Goal: Obtain resource: Obtain resource

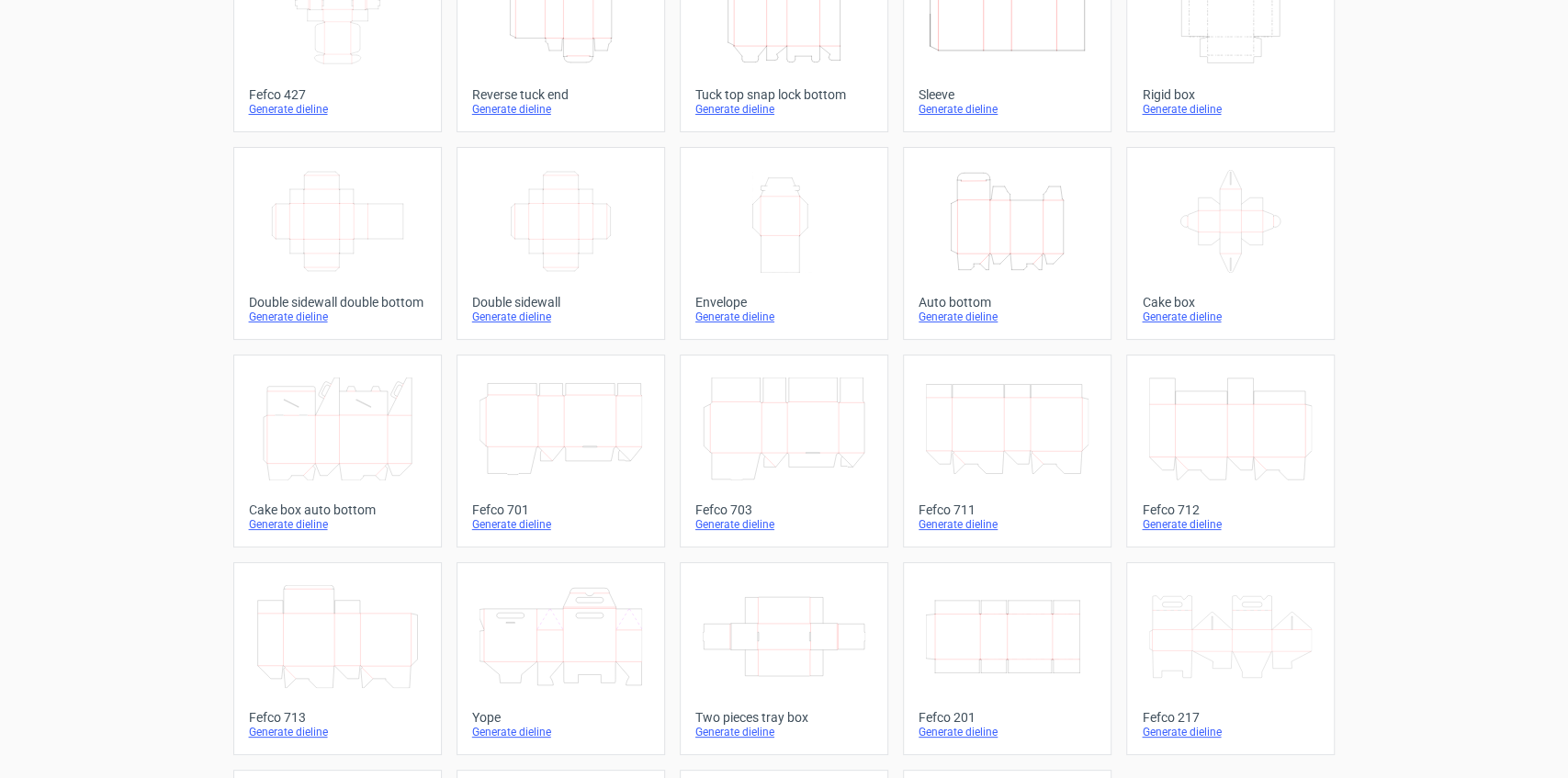
scroll to position [184, 0]
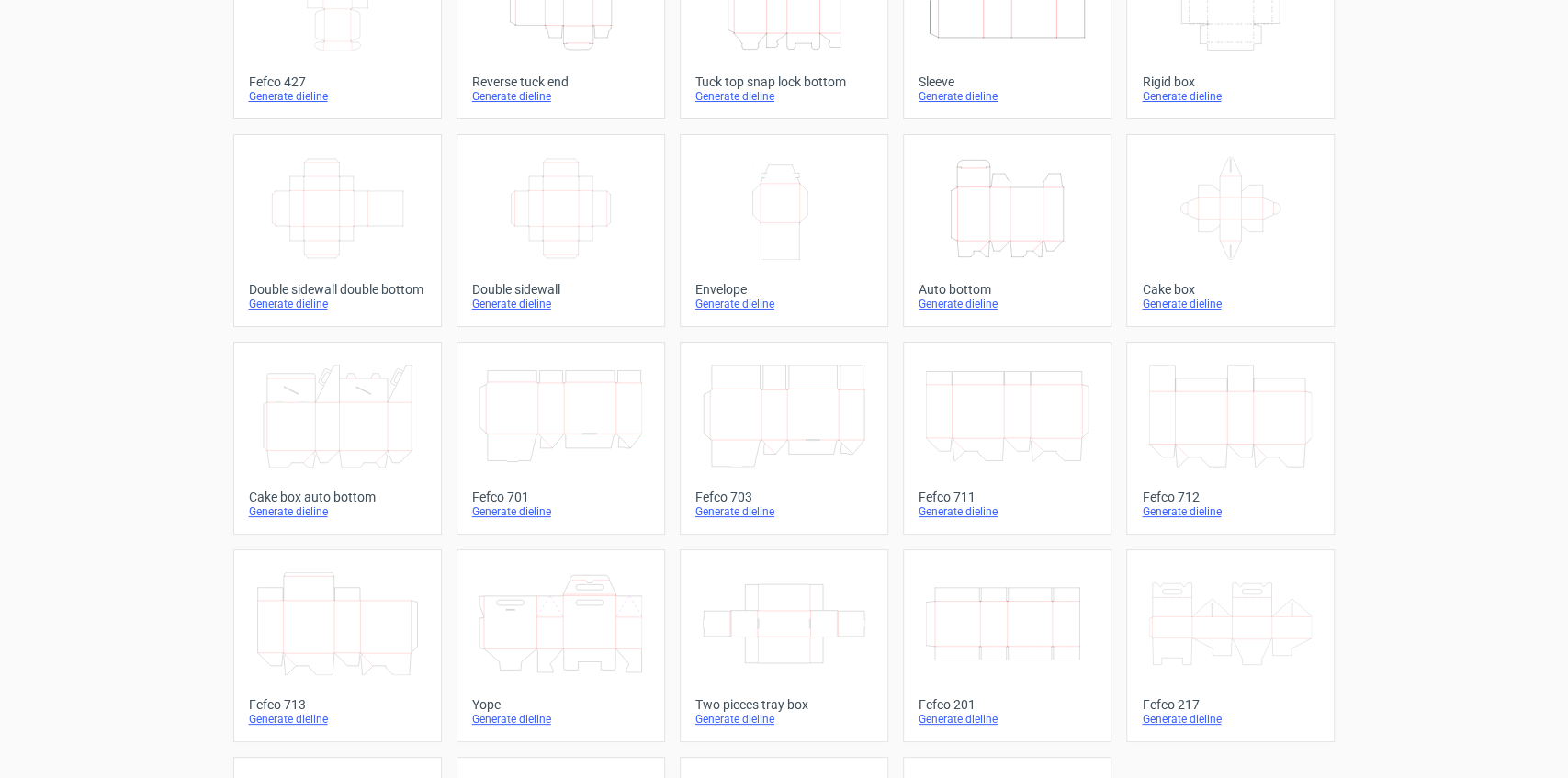
click at [961, 596] on icon "Width Depth Height" at bounding box center [1007, 623] width 163 height 103
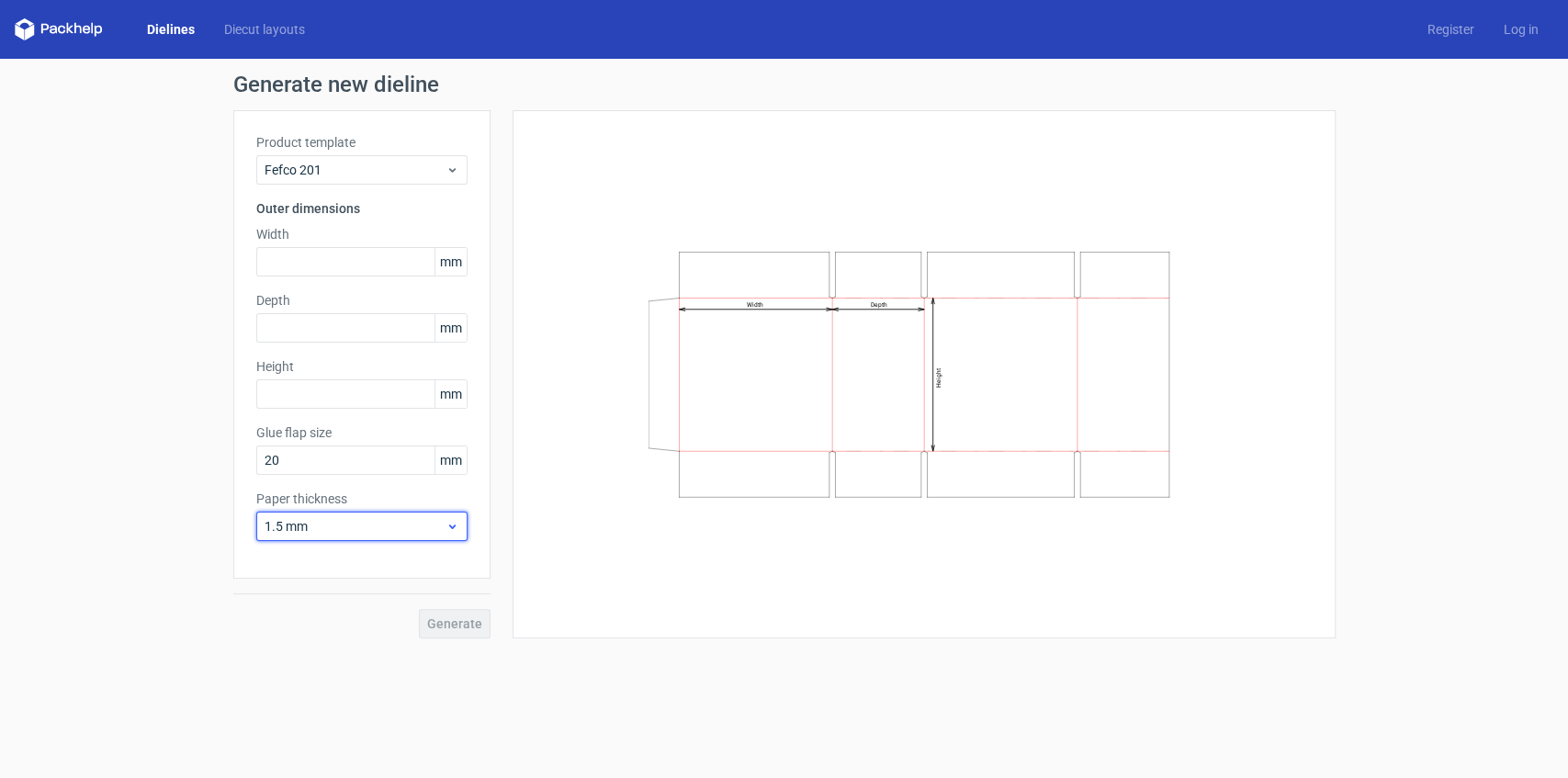
click at [440, 523] on span "1.5 mm" at bounding box center [354, 525] width 181 height 18
click at [617, 624] on div "Width Depth Height" at bounding box center [923, 374] width 823 height 528
click at [309, 240] on label "Width" at bounding box center [362, 234] width 211 height 18
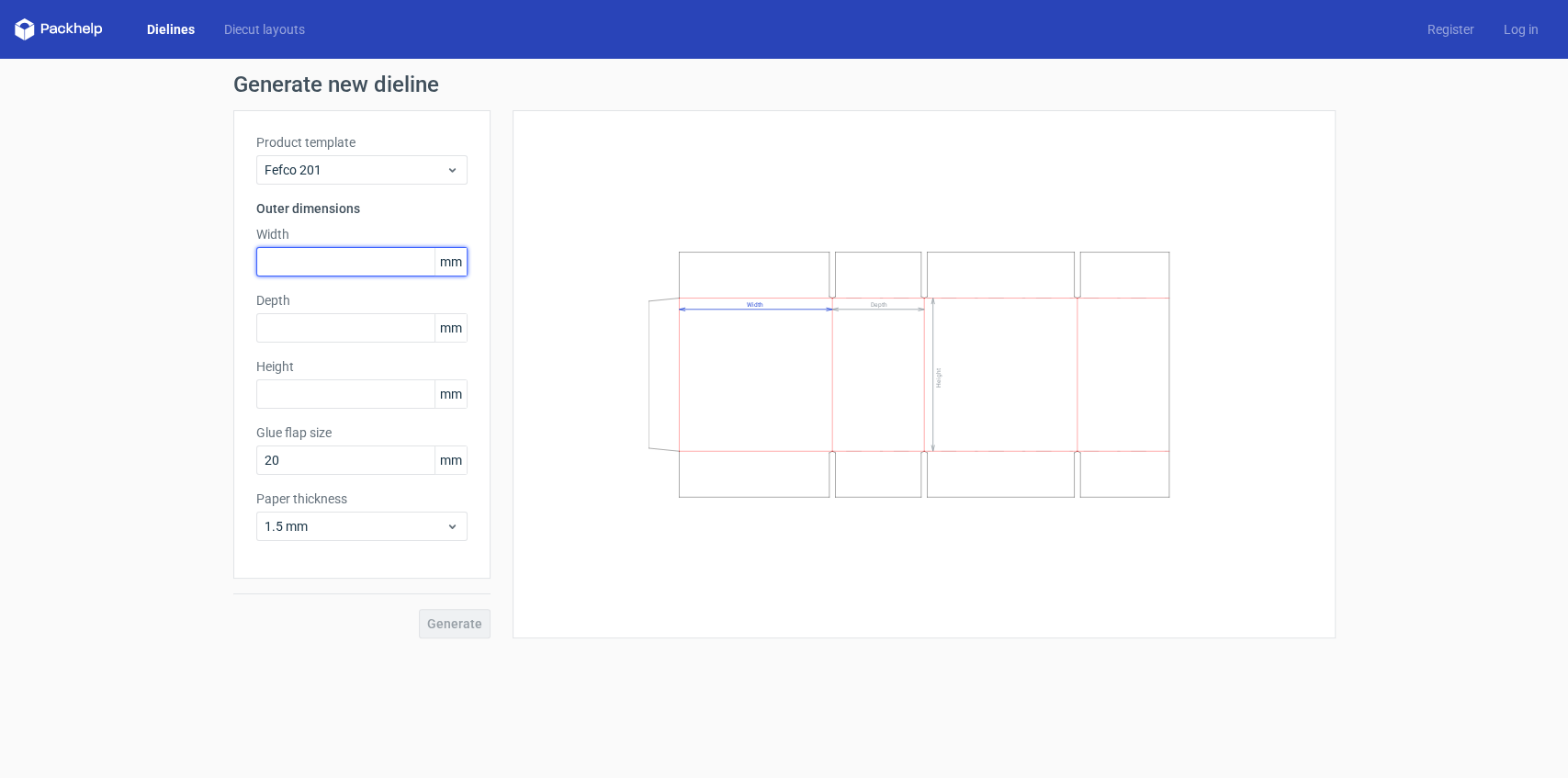
click at [308, 263] on input "text" at bounding box center [362, 261] width 211 height 29
click at [347, 263] on input "text" at bounding box center [362, 261] width 211 height 29
type input "205"
click at [309, 325] on input "text" at bounding box center [362, 327] width 211 height 29
click at [313, 386] on input "text" at bounding box center [362, 394] width 211 height 29
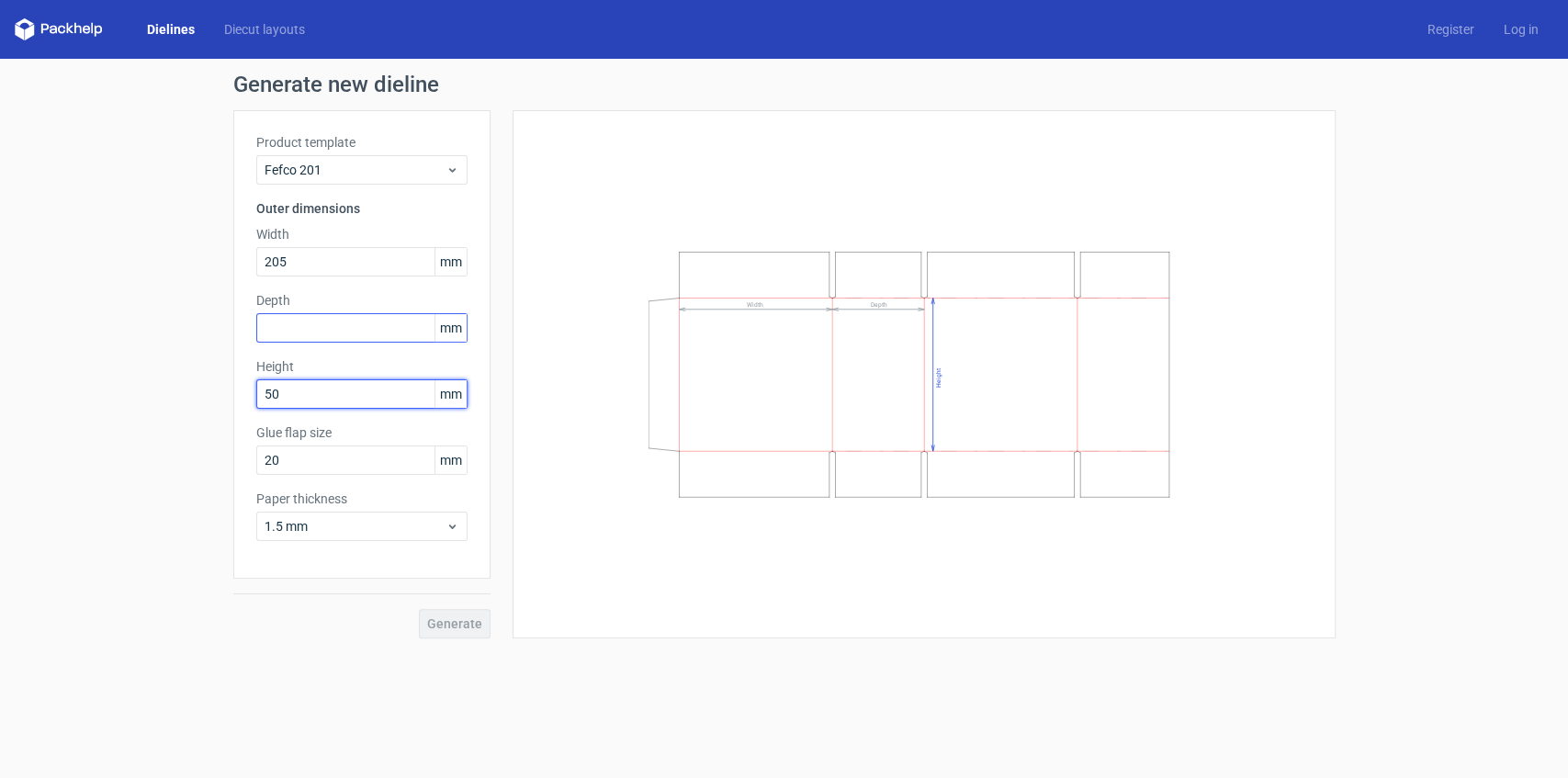
type input "50"
click at [323, 325] on input "text" at bounding box center [362, 327] width 211 height 29
type input "150"
click at [575, 514] on div "Width Depth Height" at bounding box center [924, 374] width 777 height 482
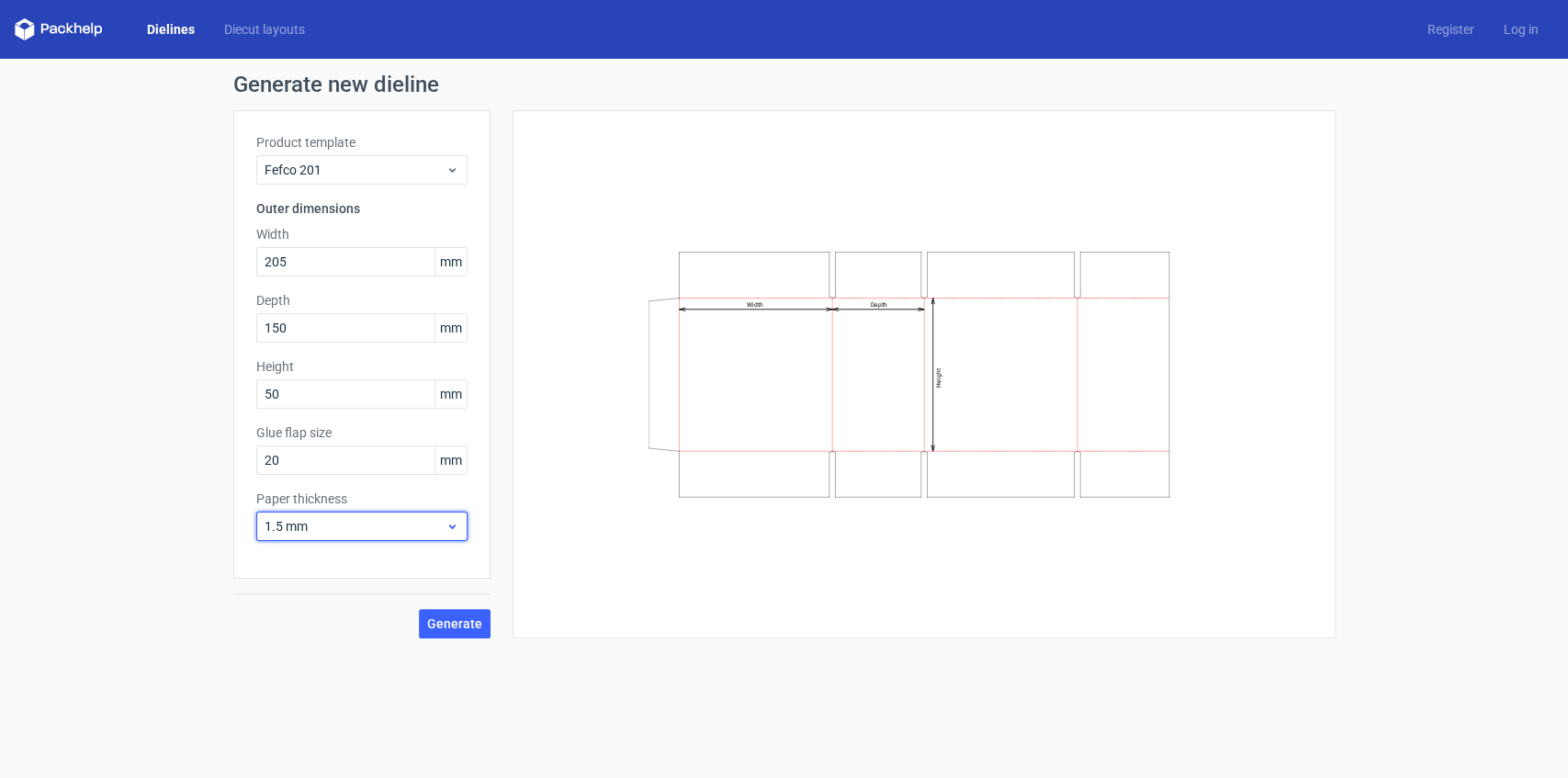
click at [409, 523] on span "1.5 mm" at bounding box center [354, 525] width 181 height 18
click at [330, 681] on div "3 mm" at bounding box center [362, 683] width 198 height 29
click at [327, 514] on div "3 mm" at bounding box center [362, 525] width 211 height 29
click at [312, 650] on div "1.5 mm" at bounding box center [362, 654] width 198 height 29
click at [462, 623] on span "Generate" at bounding box center [454, 624] width 55 height 13
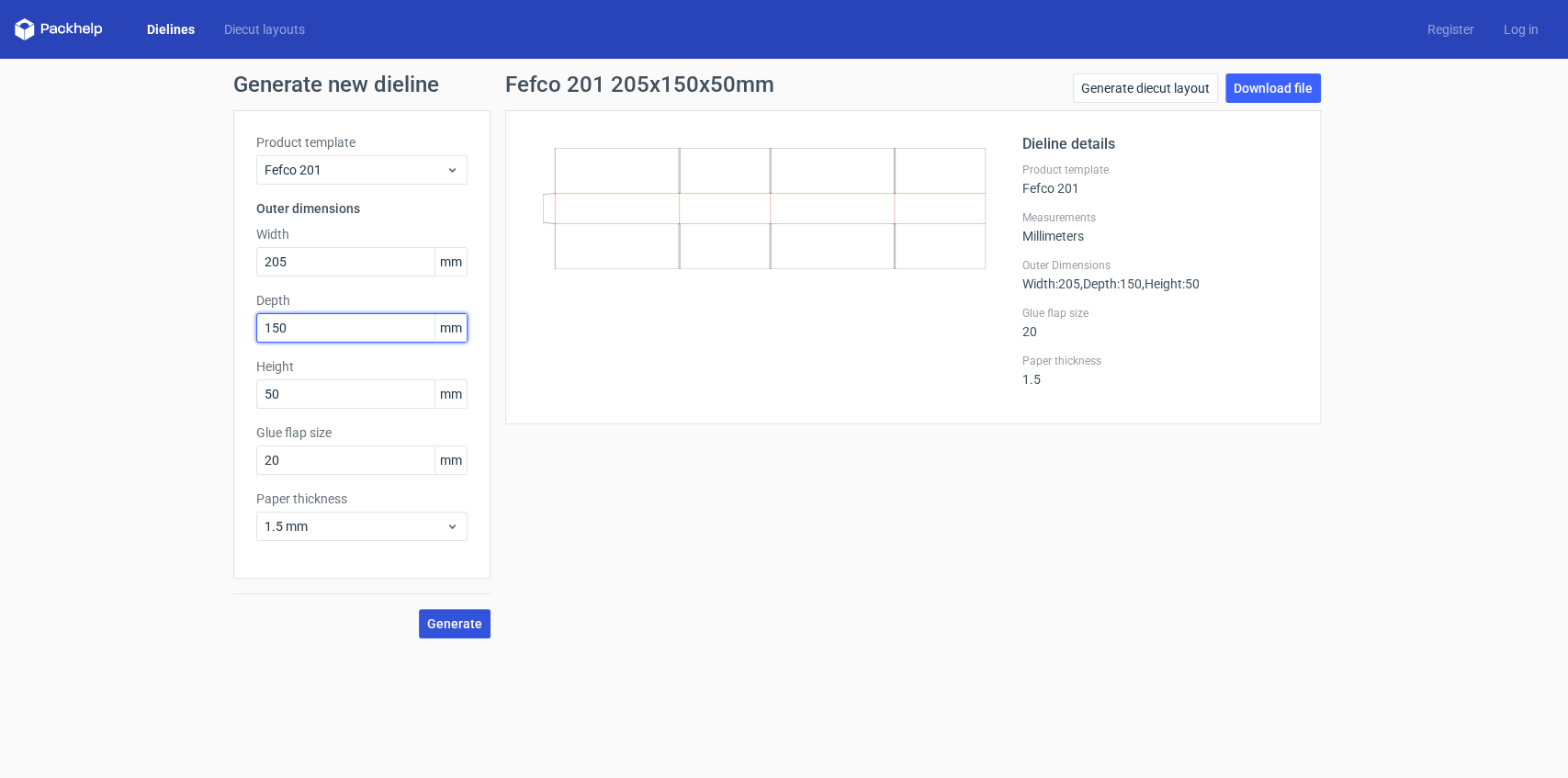
drag, startPoint x: 295, startPoint y: 333, endPoint x: 241, endPoint y: 338, distance: 54.2
click at [241, 338] on div "Product template Fefco 201 Outer dimensions Width 205 mm Depth 150 mm Height 50…" at bounding box center [362, 344] width 258 height 469
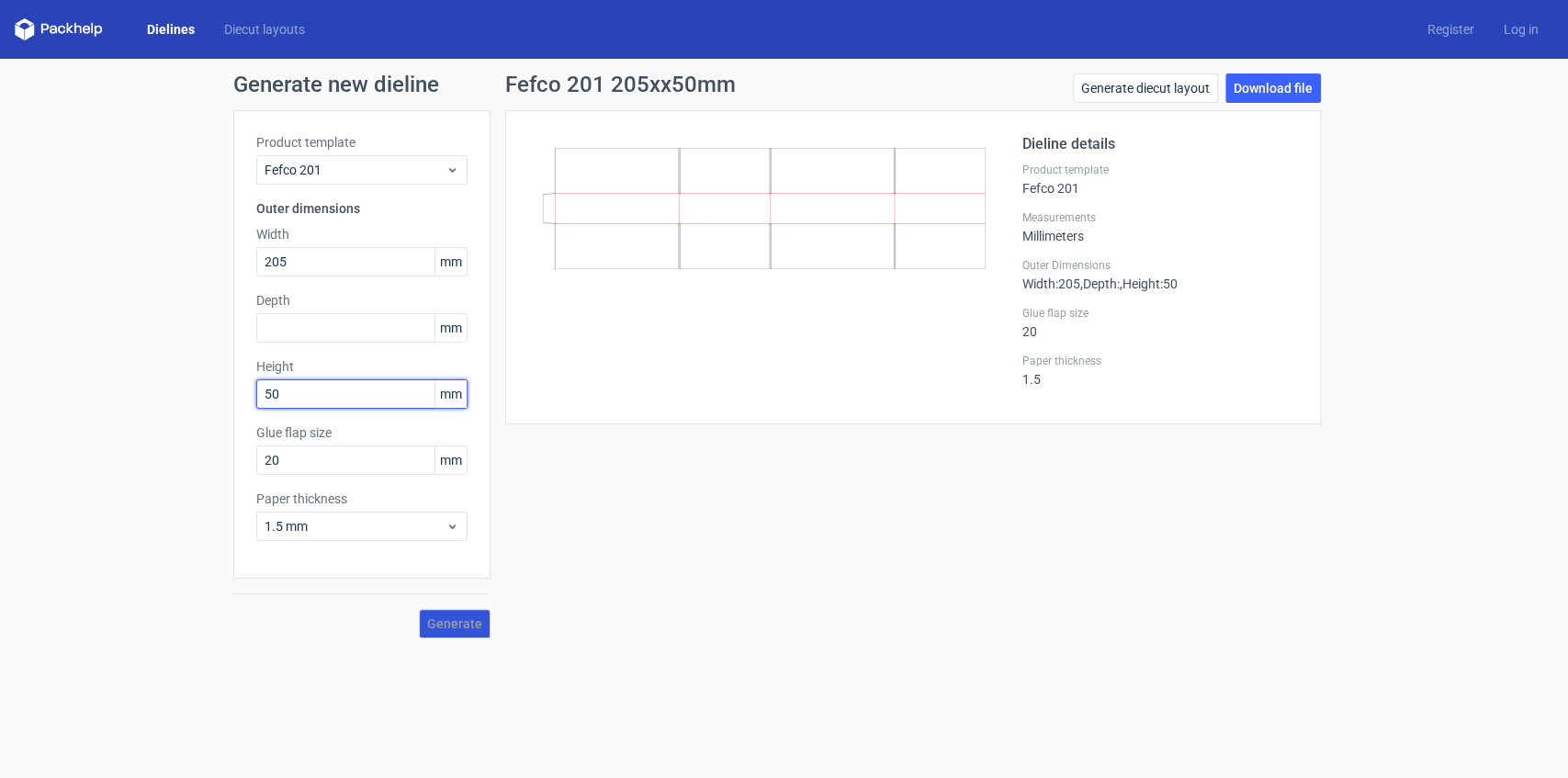
drag, startPoint x: 289, startPoint y: 391, endPoint x: 239, endPoint y: 392, distance: 50.0
click at [239, 392] on div "Product template Fefco 201 Outer dimensions Width 205 mm Depth mm Height 50 mm …" at bounding box center [362, 344] width 258 height 469
paste input "1"
type input "150"
click at [303, 330] on input "text" at bounding box center [362, 327] width 211 height 29
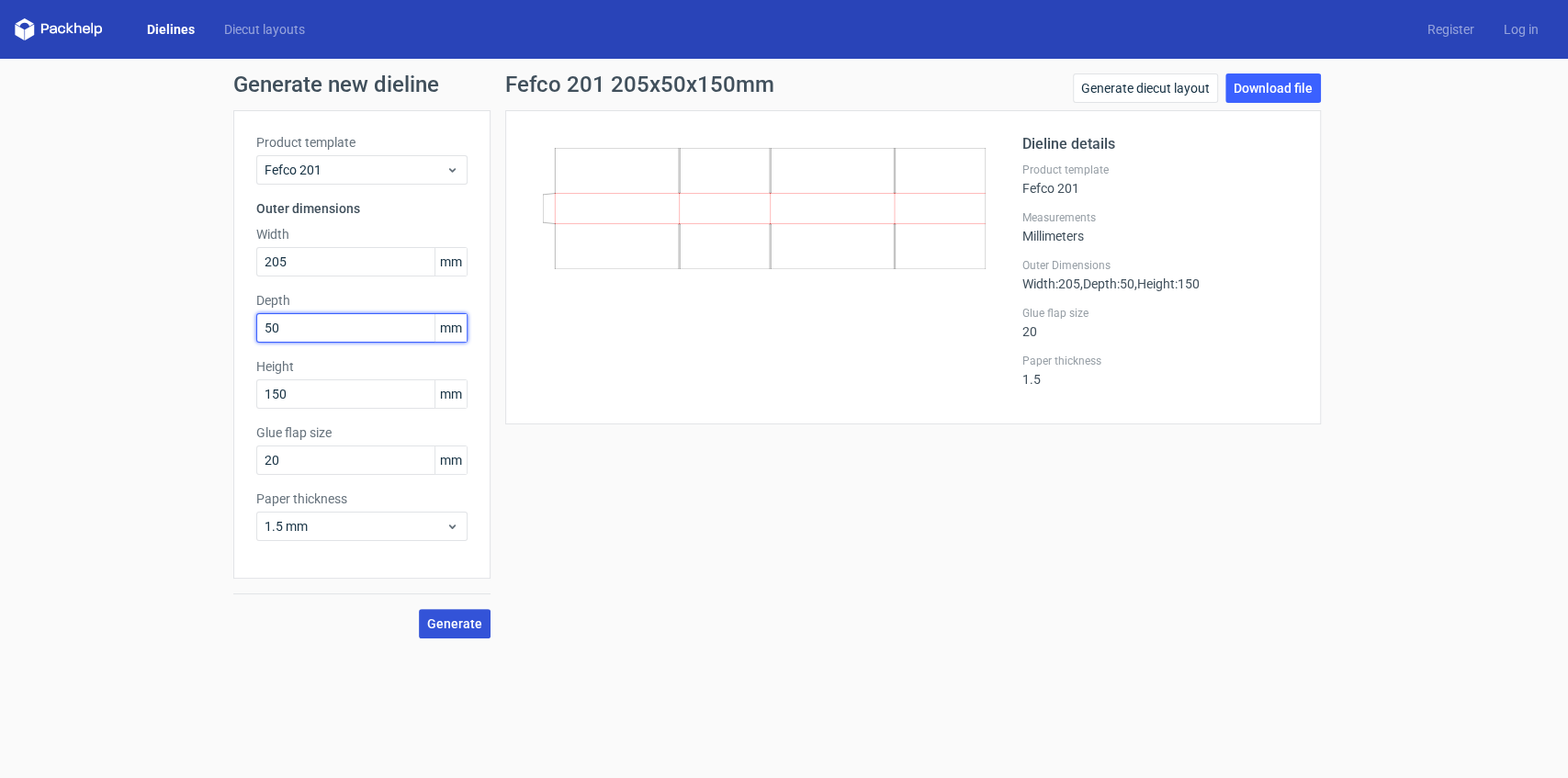
type input "50"
click at [460, 619] on span "Generate" at bounding box center [454, 624] width 55 height 13
click at [1270, 89] on link "Download file" at bounding box center [1273, 88] width 96 height 29
drag, startPoint x: 263, startPoint y: 332, endPoint x: 182, endPoint y: 332, distance: 81.0
click at [182, 332] on div "Generate new dieline Product template Fefco 201 Outer dimensions Width 205 mm D…" at bounding box center [784, 356] width 1568 height 594
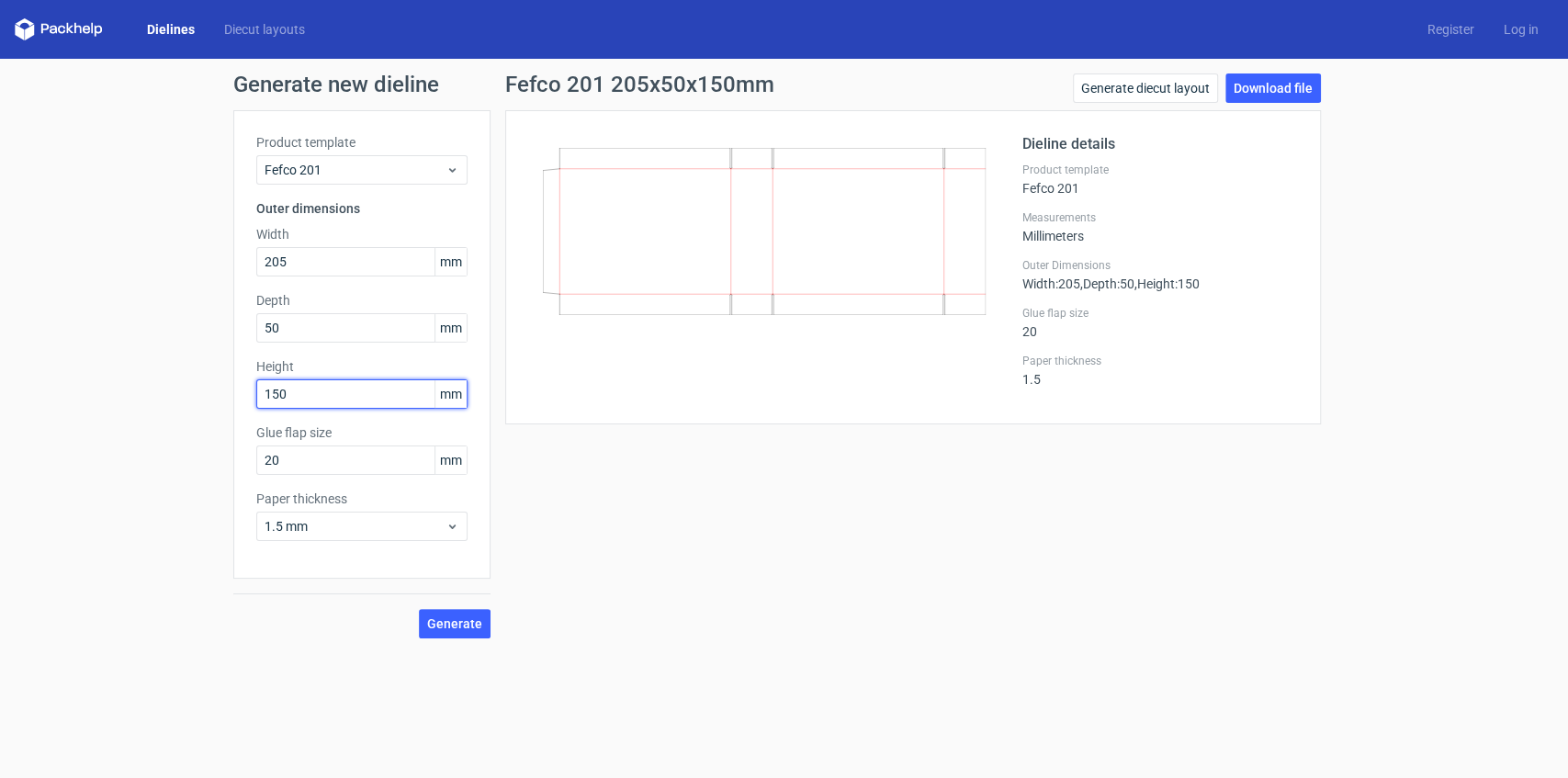
drag, startPoint x: 312, startPoint y: 387, endPoint x: 226, endPoint y: 393, distance: 86.2
click at [226, 393] on div "Generate new dieline Product template Fefco 201 Outer dimensions Width 205 mm D…" at bounding box center [784, 356] width 1568 height 594
click at [276, 394] on input "150" at bounding box center [362, 394] width 211 height 29
click at [276, 395] on input "150" at bounding box center [362, 394] width 211 height 29
click at [283, 395] on input "150" at bounding box center [362, 394] width 211 height 29
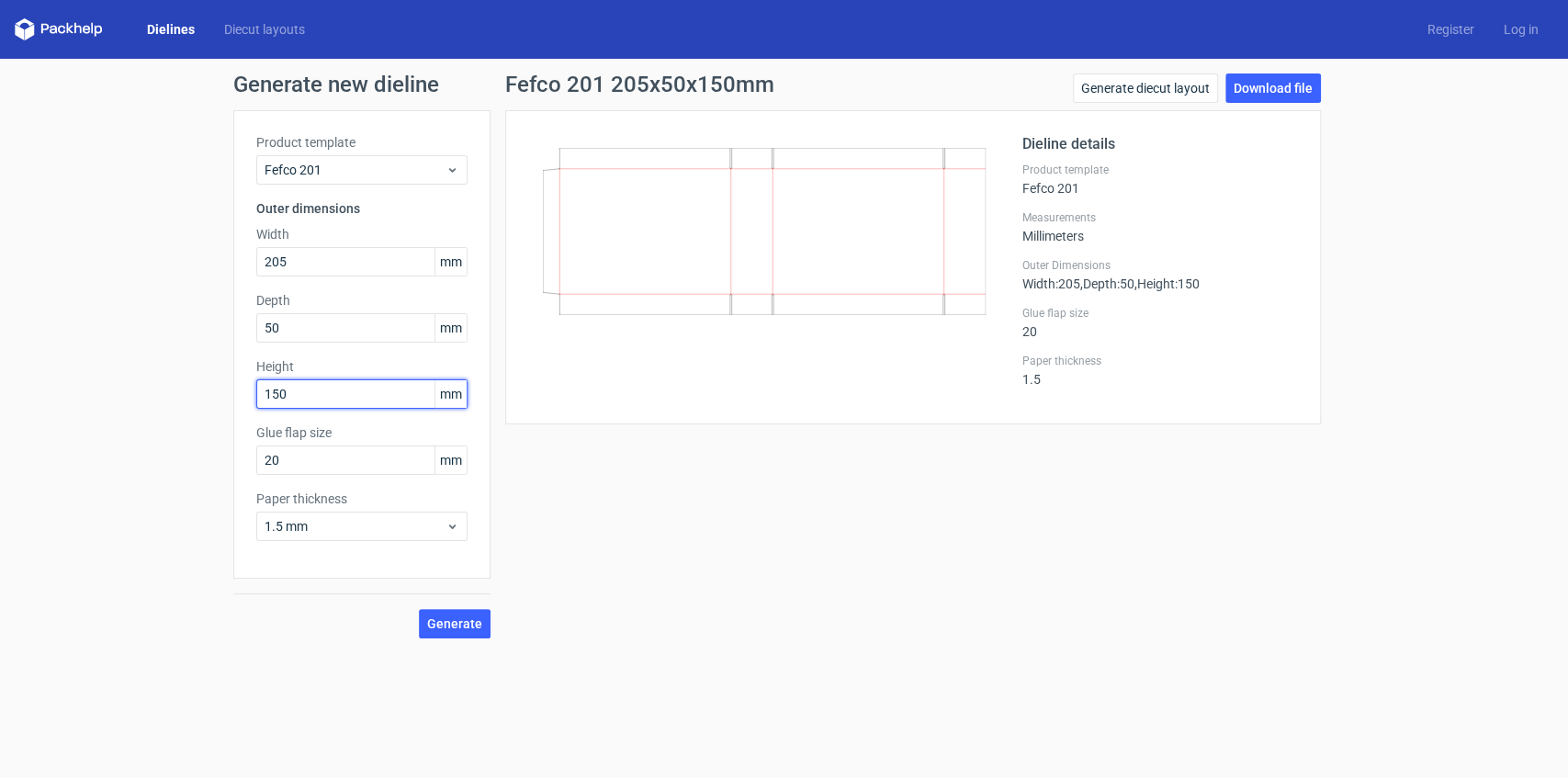
click at [277, 397] on input "150" at bounding box center [362, 394] width 211 height 29
type input "106"
drag, startPoint x: 286, startPoint y: 327, endPoint x: 192, endPoint y: 330, distance: 94.0
click at [192, 330] on div "Generate new dieline Product template Fefco 201 Outer dimensions Width 205 mm D…" at bounding box center [784, 356] width 1568 height 594
type input "60"
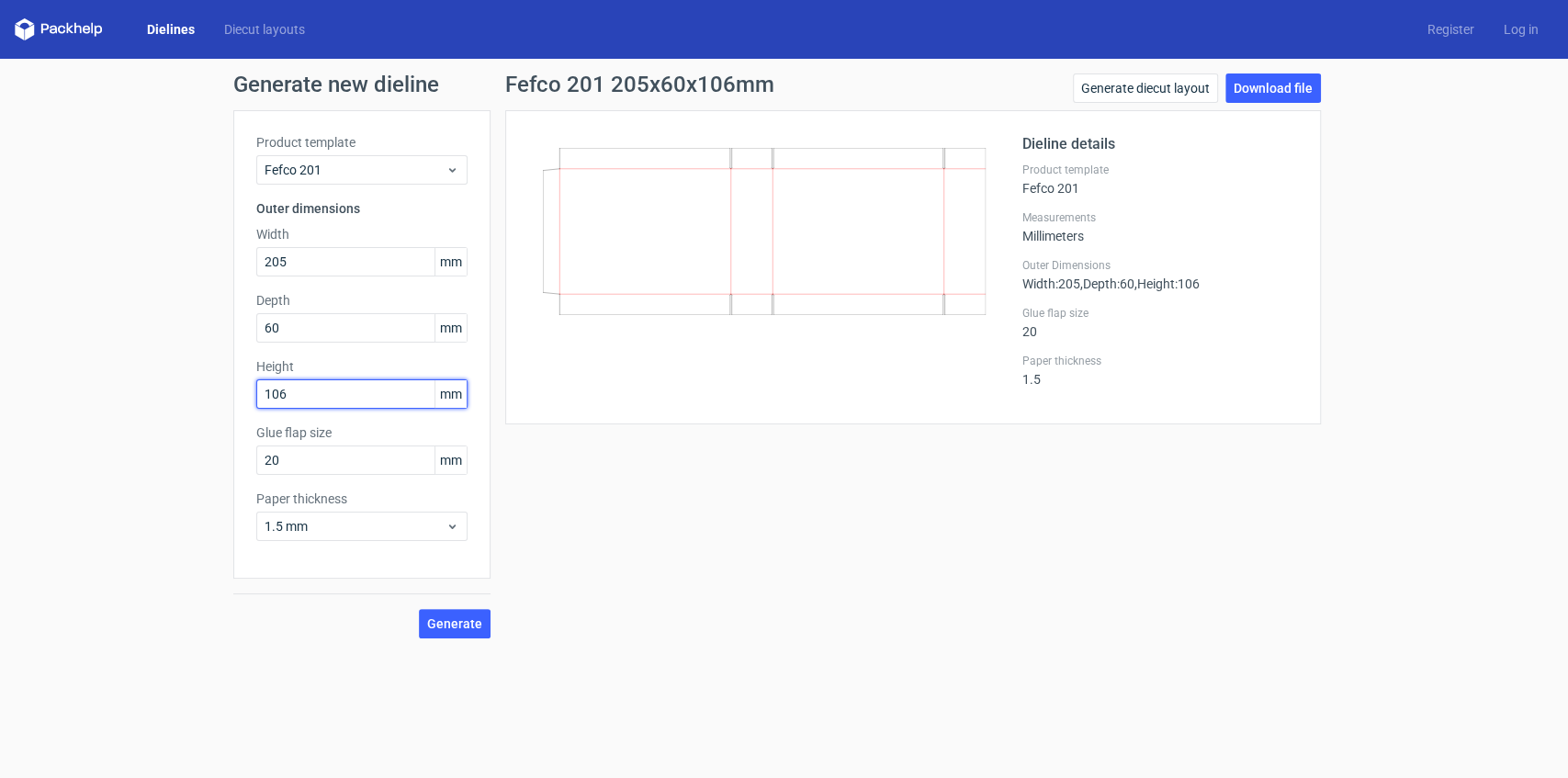
click at [317, 394] on input "106" at bounding box center [362, 394] width 211 height 29
click at [459, 617] on span "Generate" at bounding box center [454, 624] width 55 height 13
click at [1277, 88] on link "Download file" at bounding box center [1273, 88] width 96 height 29
drag, startPoint x: 832, startPoint y: 386, endPoint x: 847, endPoint y: 385, distance: 15.0
click at [833, 386] on div at bounding box center [775, 267] width 494 height 268
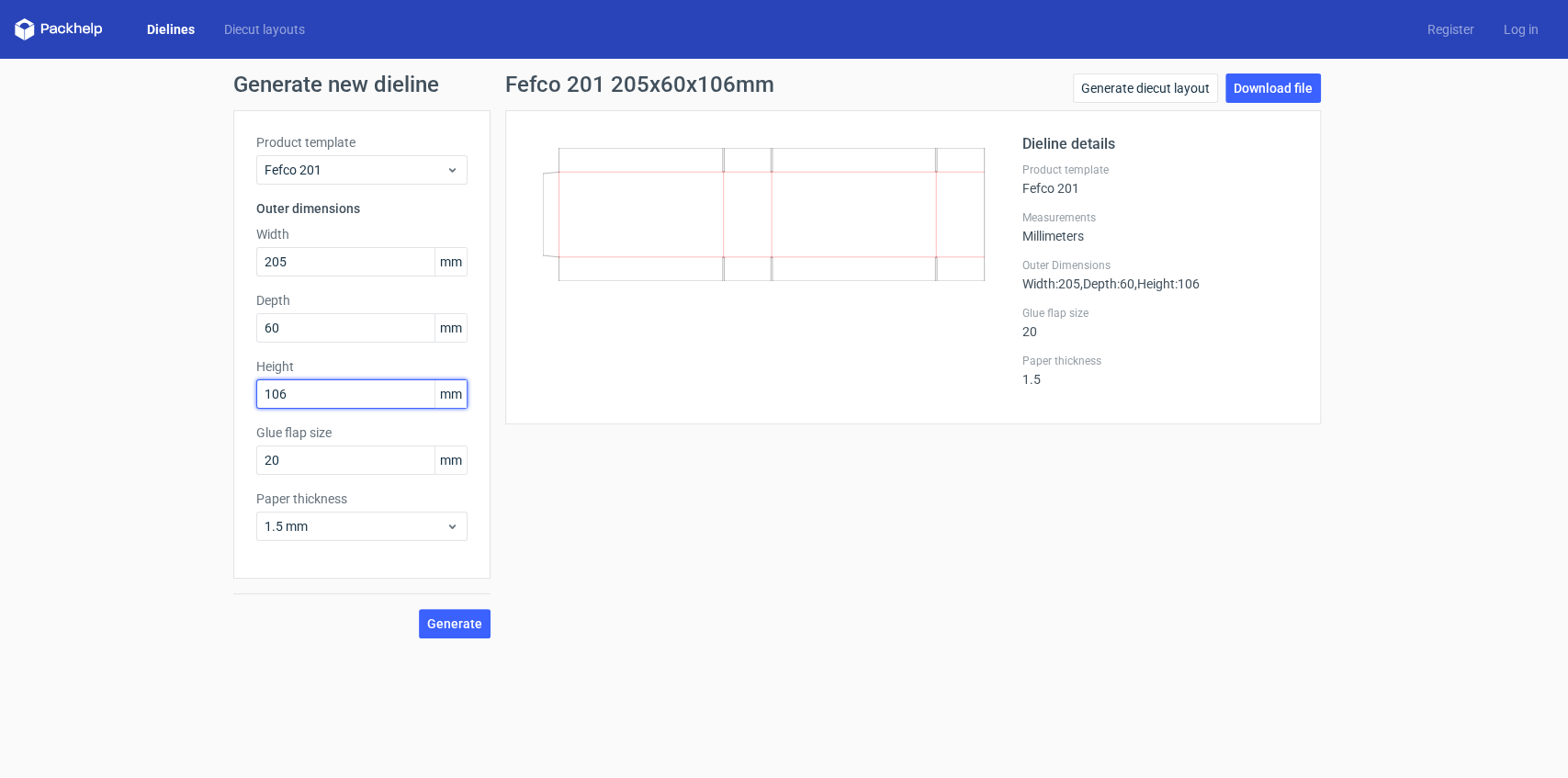
click at [276, 395] on input "106" at bounding box center [362, 394] width 211 height 29
type input "160"
click at [461, 619] on span "Generate" at bounding box center [454, 624] width 55 height 13
click at [1264, 84] on link "Download file" at bounding box center [1273, 88] width 96 height 29
